Goal: Check status

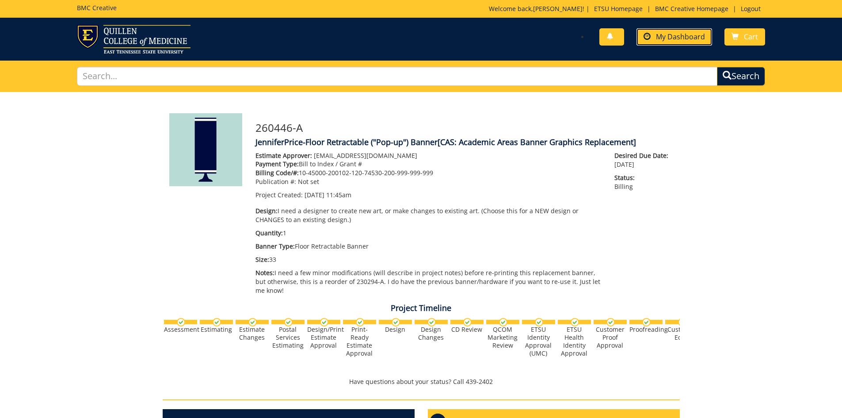
click at [678, 41] on span "My Dashboard" at bounding box center [680, 37] width 49 height 10
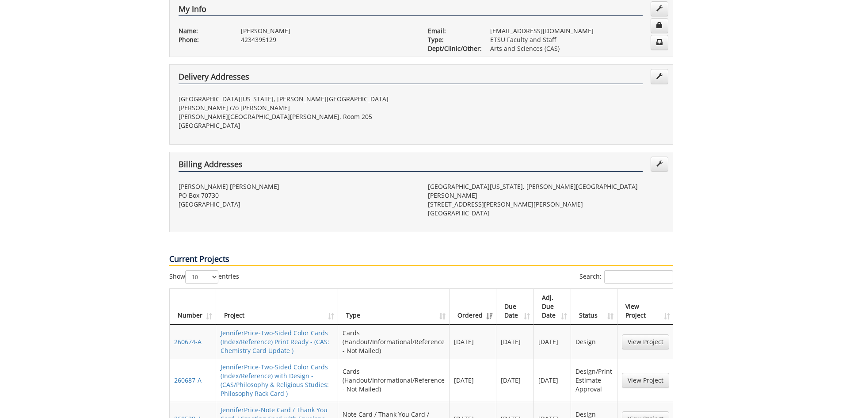
scroll to position [309, 0]
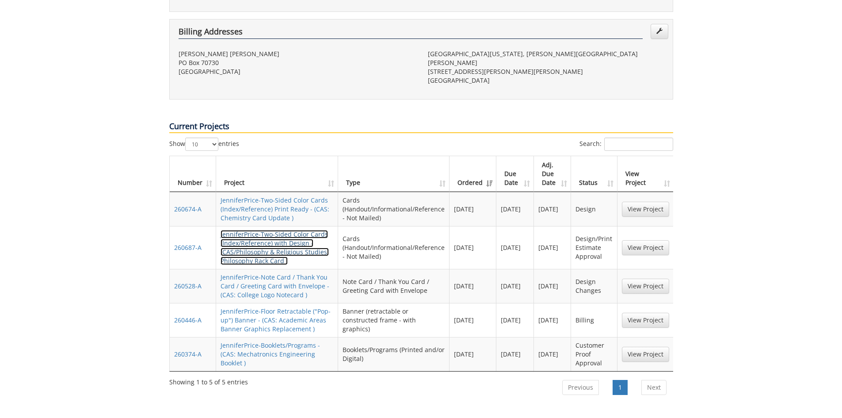
click at [294, 230] on link "JenniferPrice-Two-Sided Color Cards (Index/Reference) with Design - (CAS/Philos…" at bounding box center [274, 247] width 108 height 35
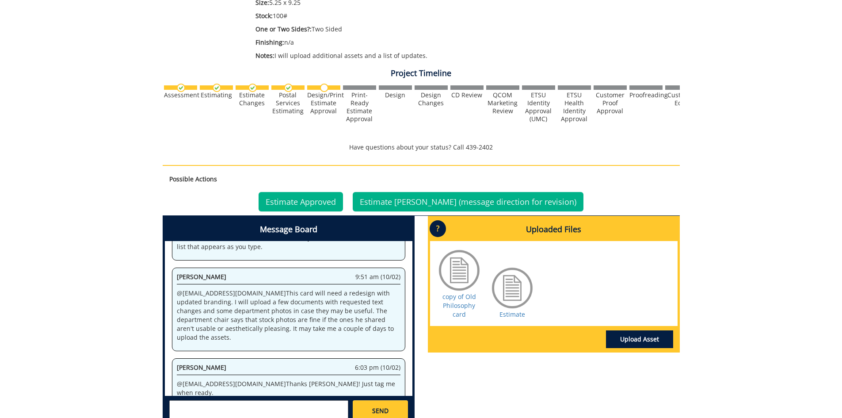
scroll to position [353, 0]
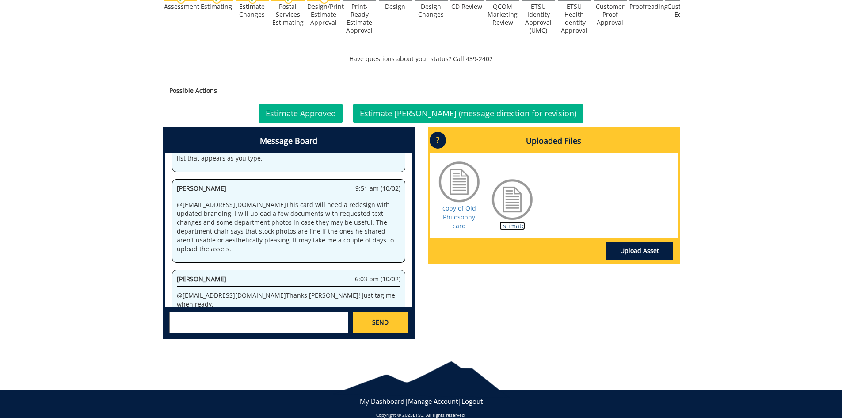
click at [507, 226] on link "Estimate" at bounding box center [512, 225] width 26 height 8
click at [334, 112] on link "Estimate Approved" at bounding box center [300, 112] width 84 height 19
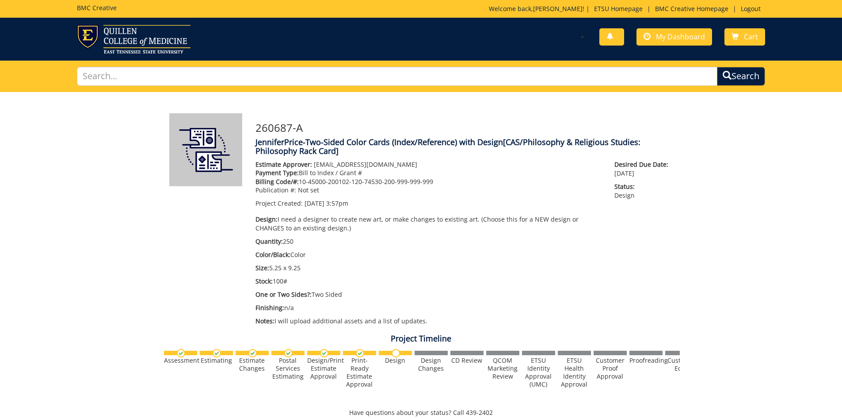
scroll to position [62, 0]
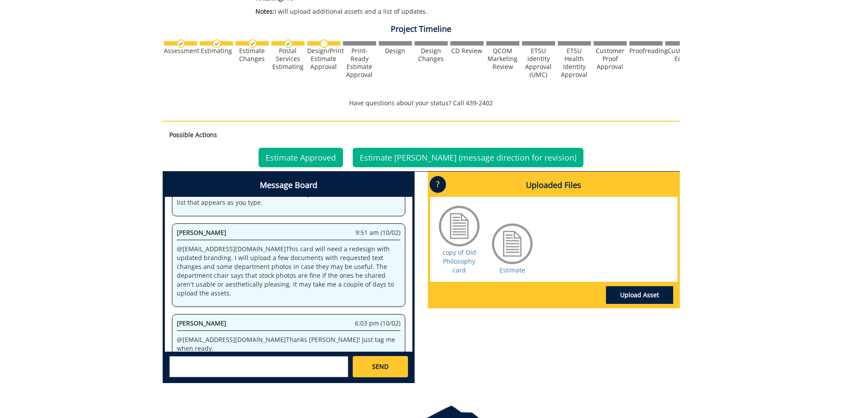
scroll to position [265, 0]
